Goal: Task Accomplishment & Management: Manage account settings

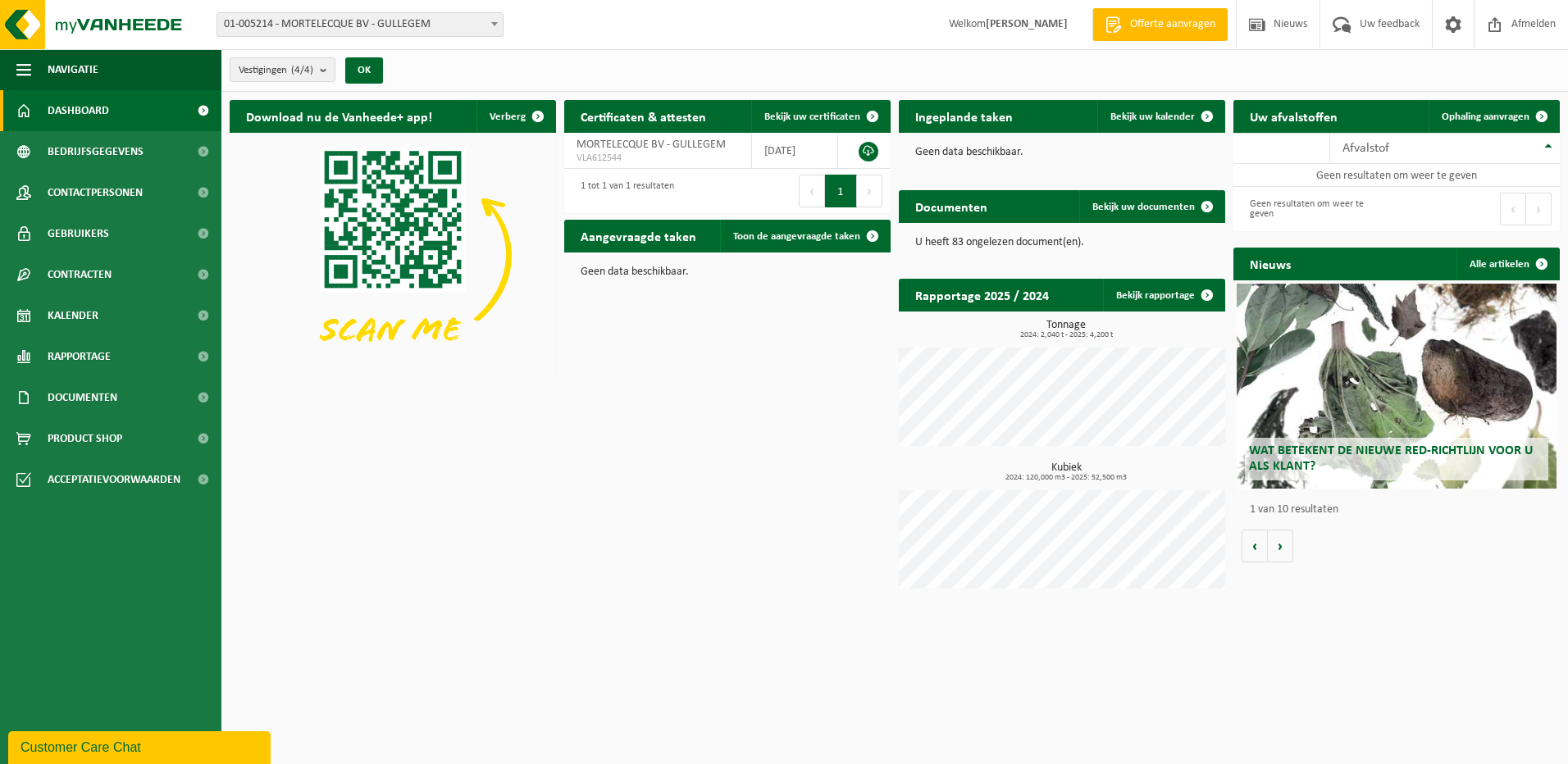
click at [493, 23] on b at bounding box center [494, 24] width 6 height 4
click at [494, 22] on b at bounding box center [494, 24] width 6 height 4
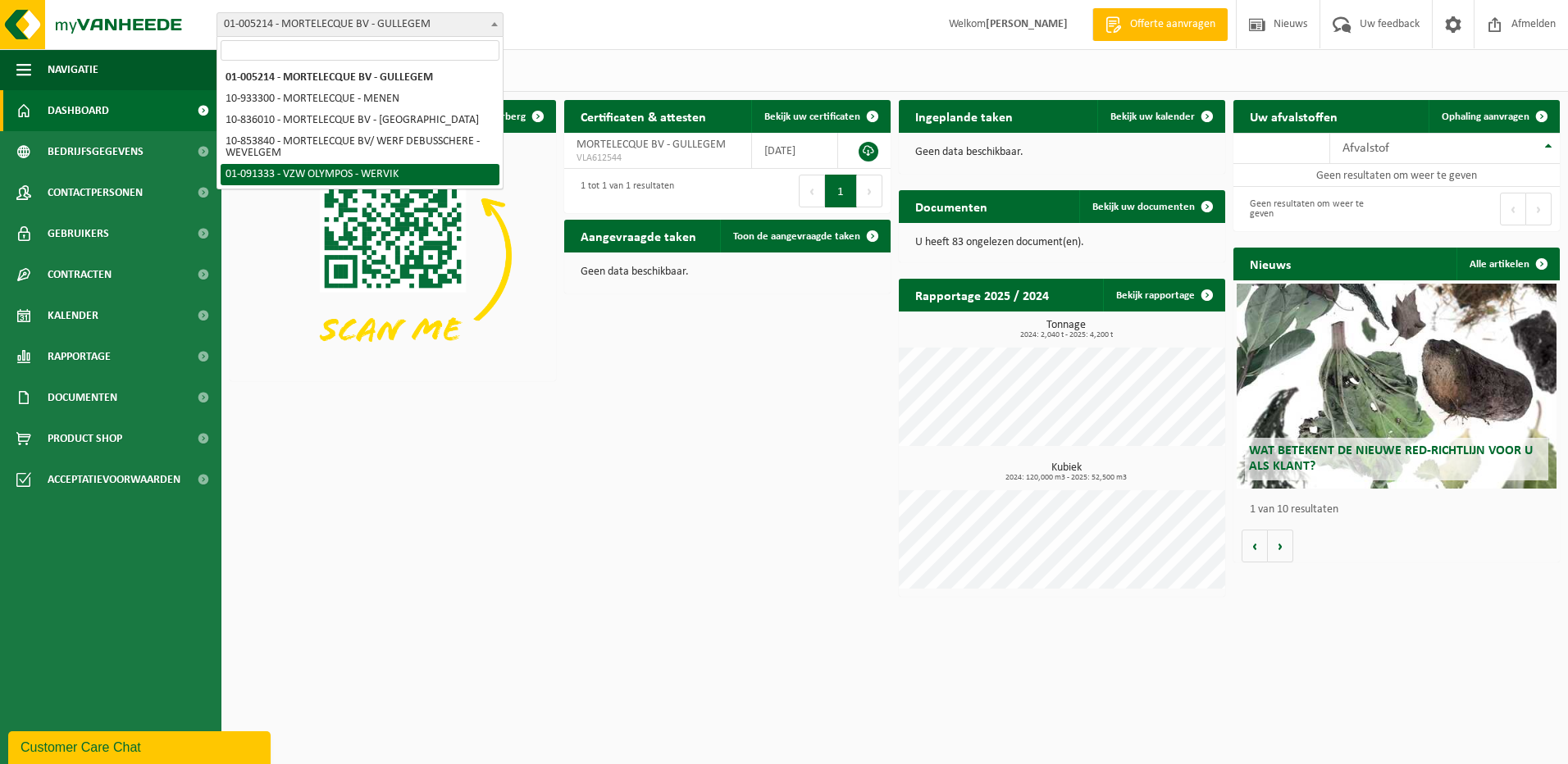
drag, startPoint x: 361, startPoint y: 171, endPoint x: 372, endPoint y: 175, distance: 11.7
select select "21525"
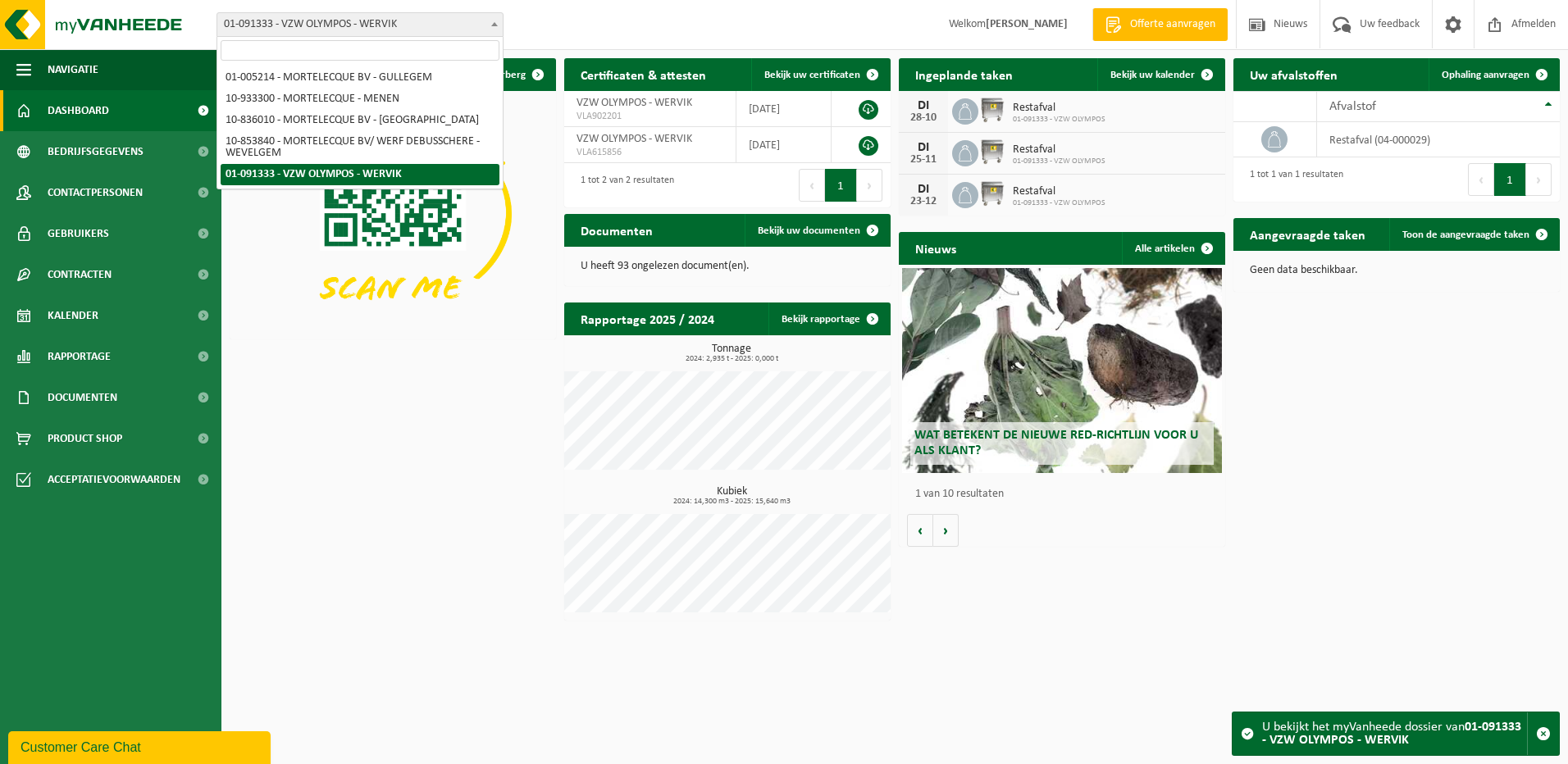
click at [414, 21] on span "01-091333 - VZW OLYMPOS - WERVIK" at bounding box center [360, 24] width 286 height 23
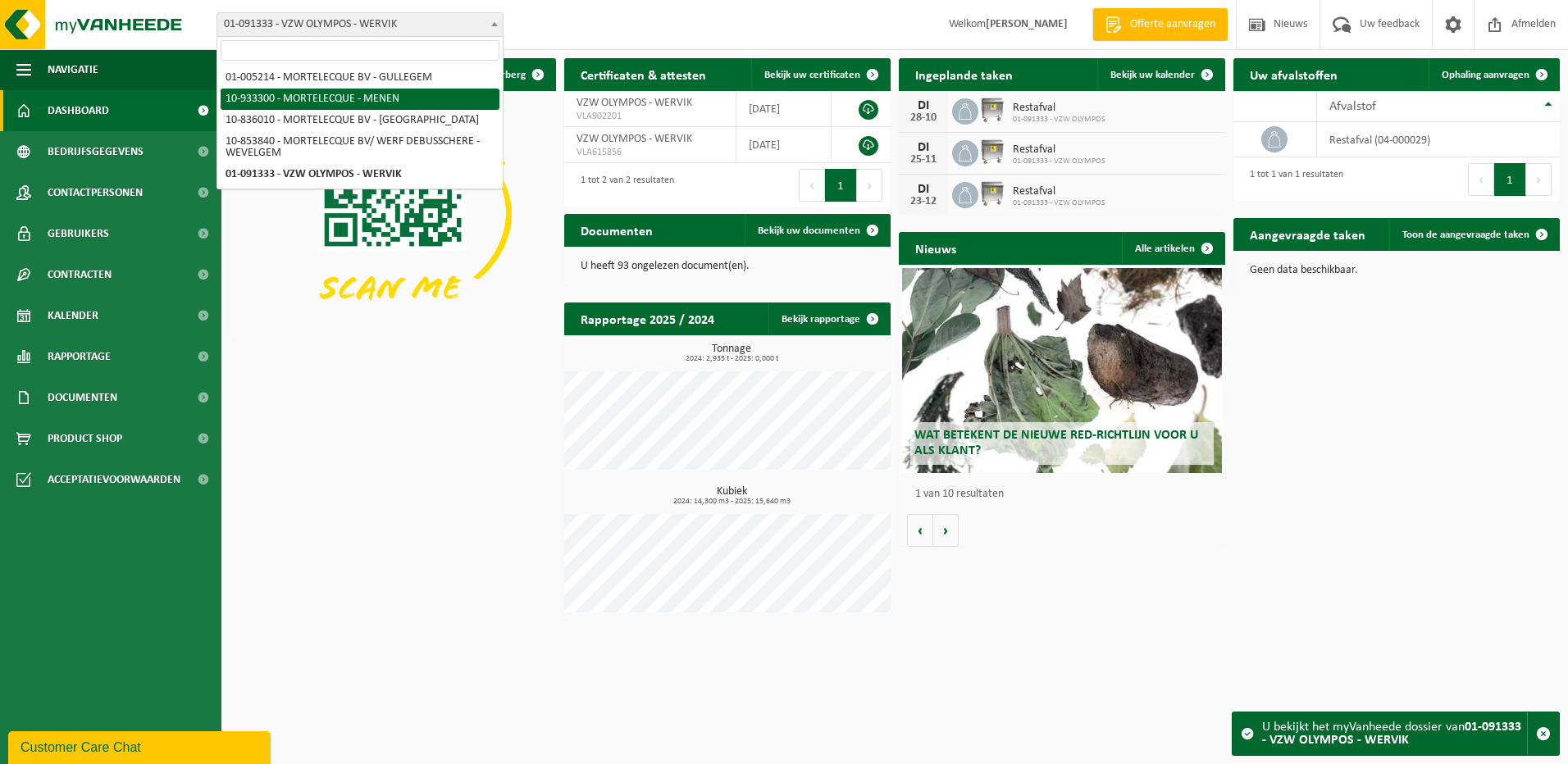
select select "90502"
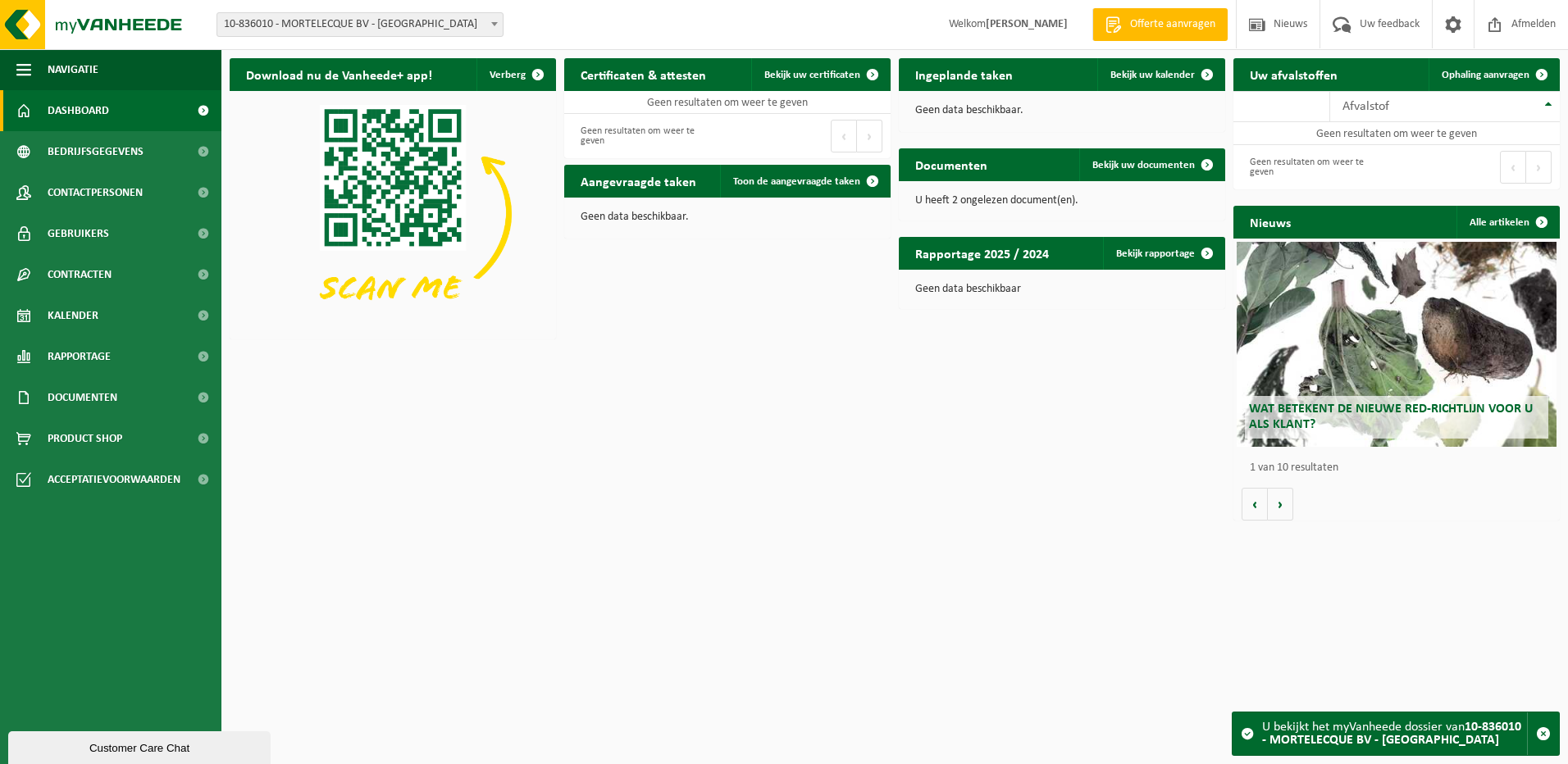
click at [354, 25] on span "10-836010 - MORTELECQUE BV - [GEOGRAPHIC_DATA]" at bounding box center [360, 24] width 286 height 23
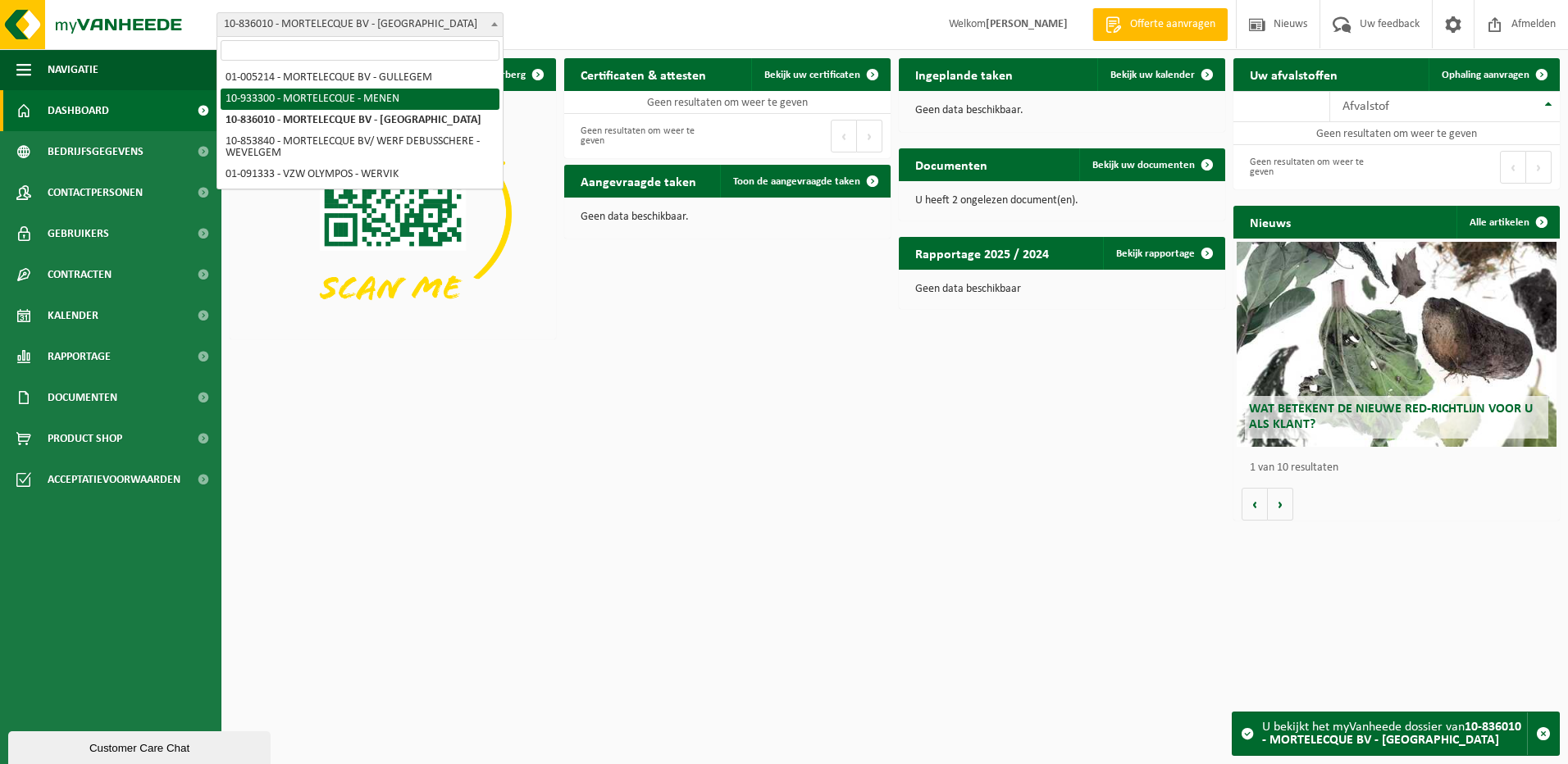
select select "135588"
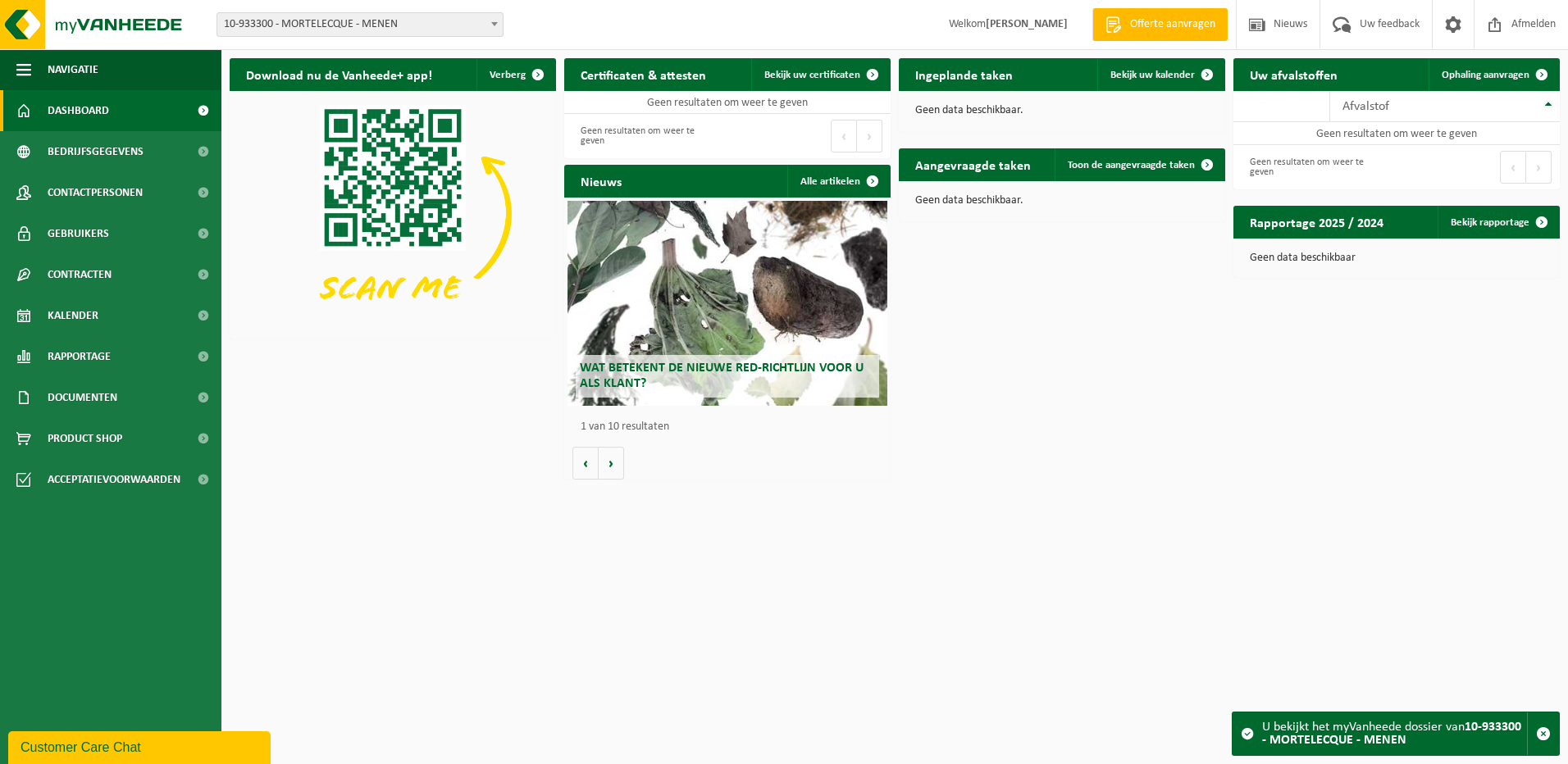
click at [343, 24] on span "10-933300 - MORTELECQUE - MENEN" at bounding box center [360, 24] width 286 height 23
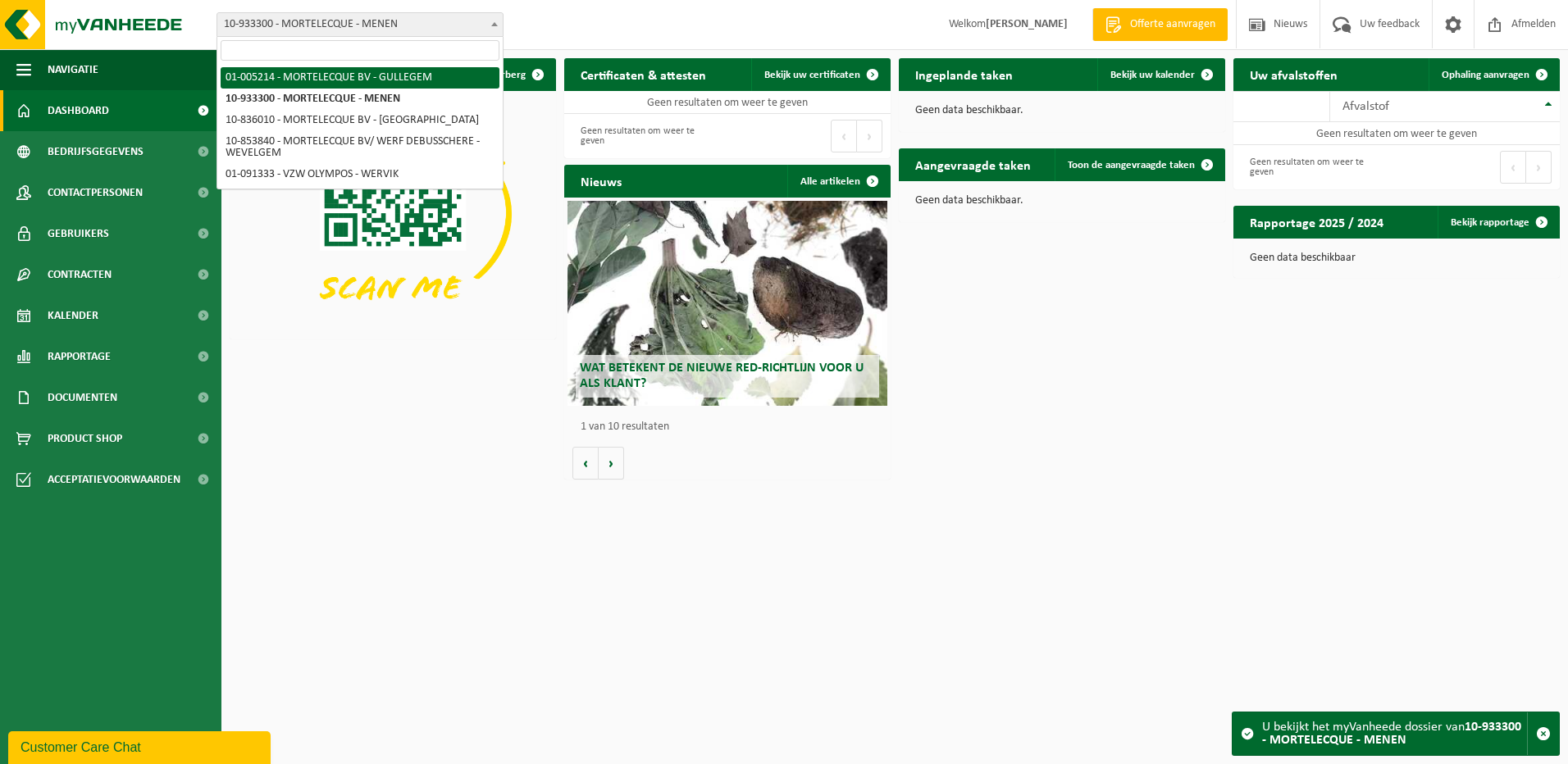
select select "20953"
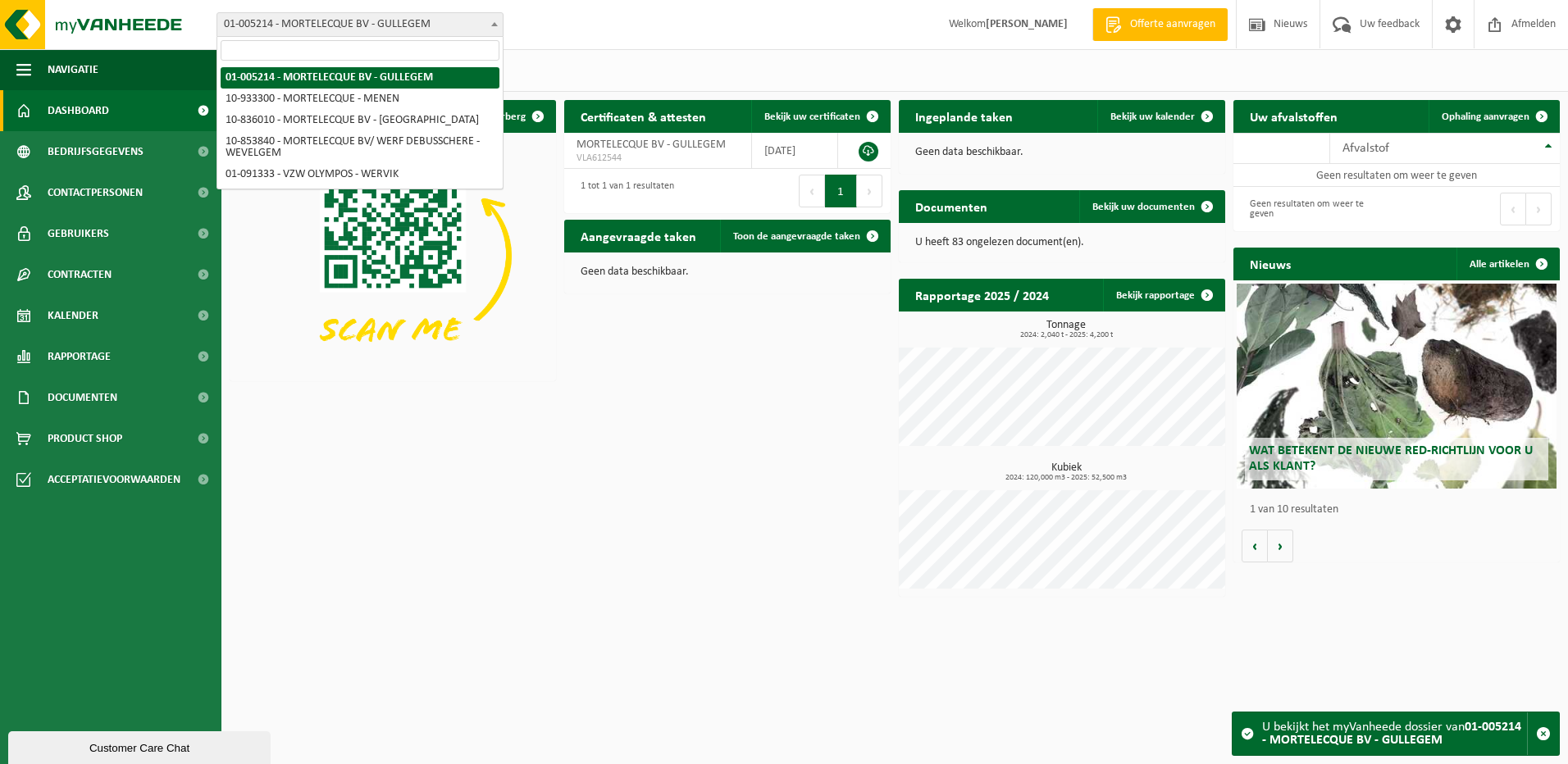
click at [430, 26] on span "01-005214 - MORTELECQUE BV - GULLEGEM" at bounding box center [360, 24] width 286 height 23
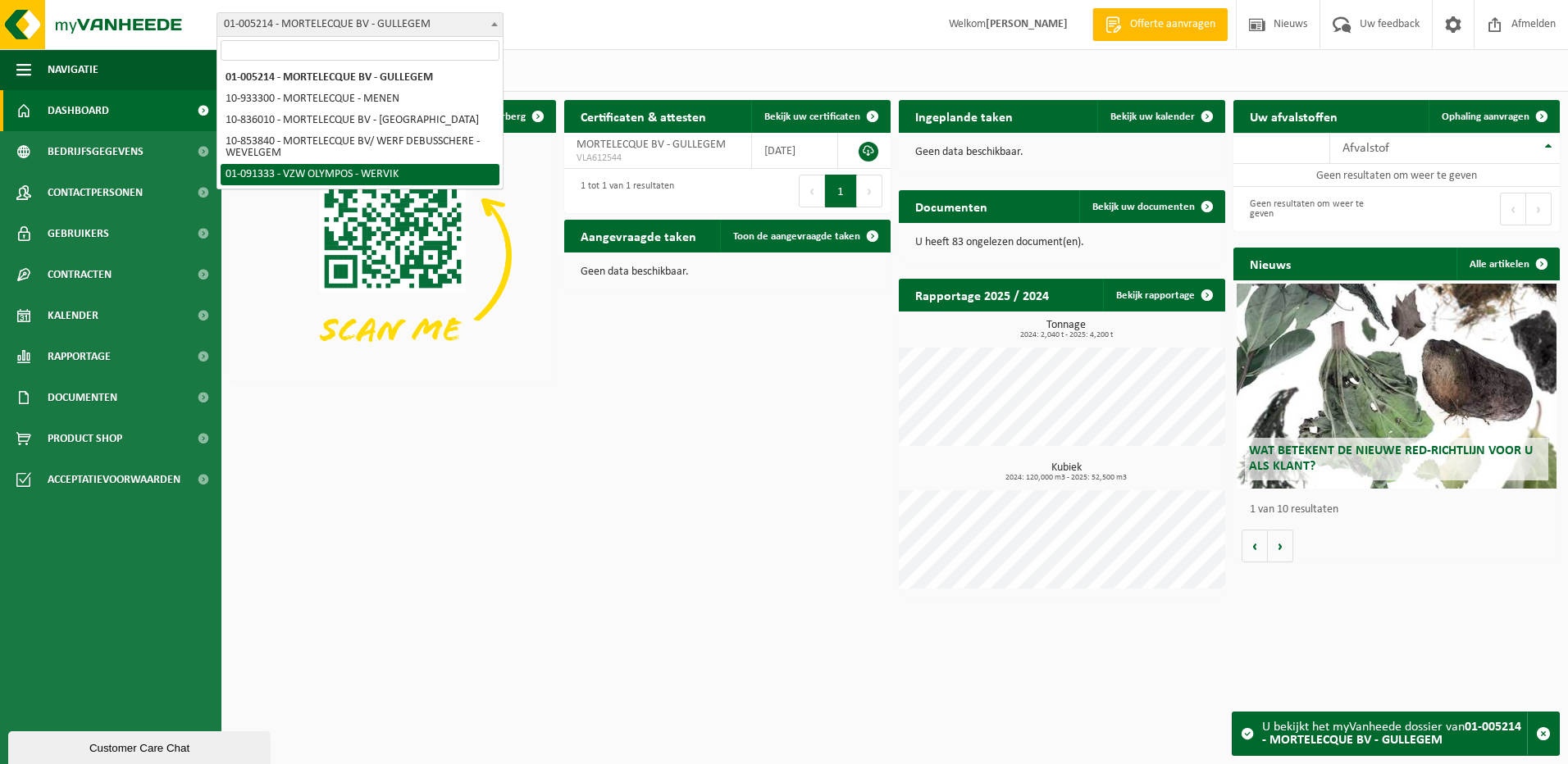
select select "21525"
